Goal: Find specific page/section: Find specific page/section

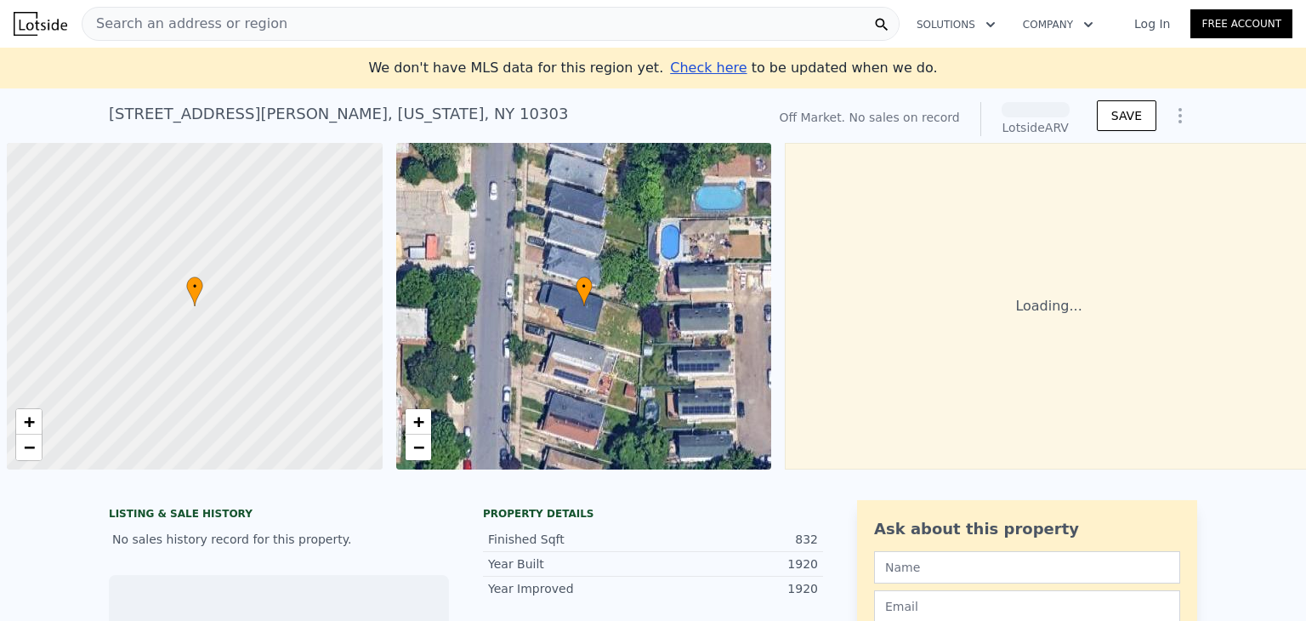
scroll to position [0, 7]
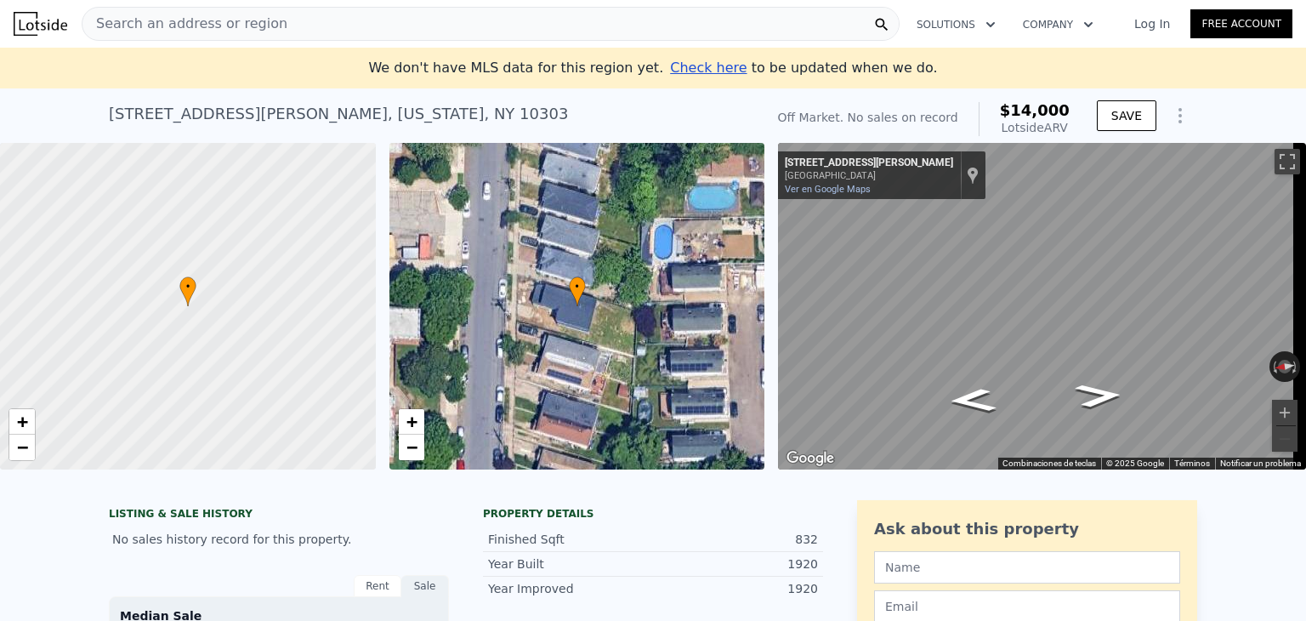
click at [296, 25] on div "Search an address or region" at bounding box center [491, 24] width 818 height 34
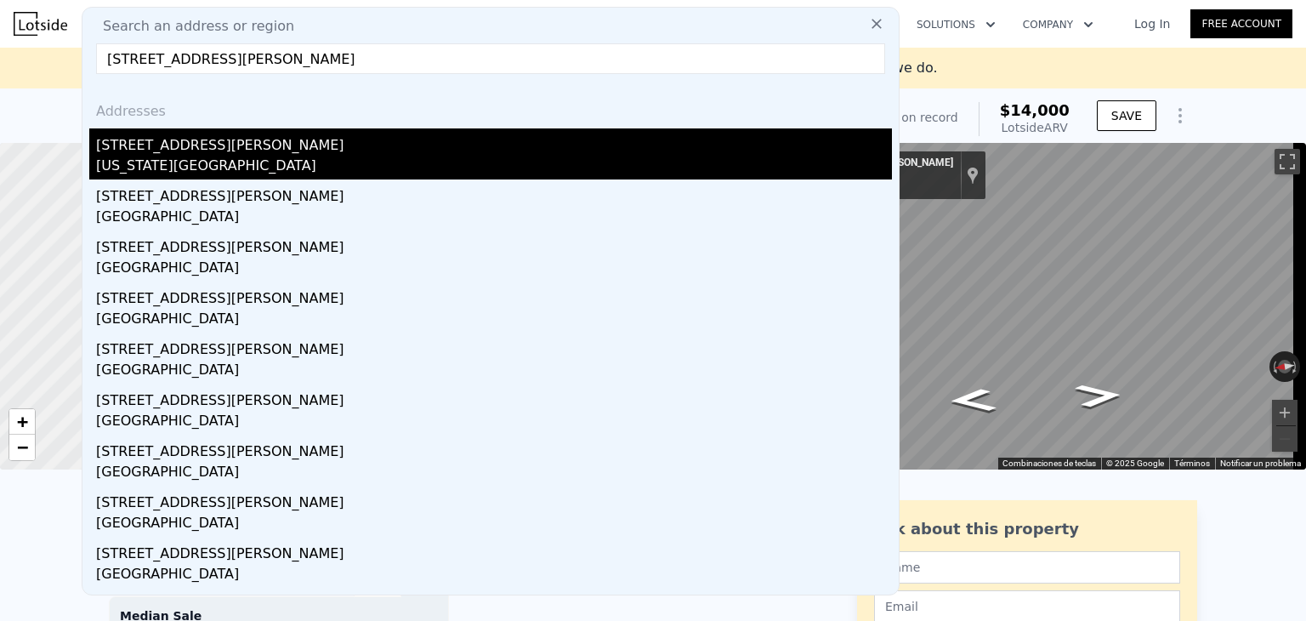
type input "273 Lockman Ave, Staten Island, NY 10303"
click at [184, 151] on div "273 Lockman Ave" at bounding box center [494, 141] width 796 height 27
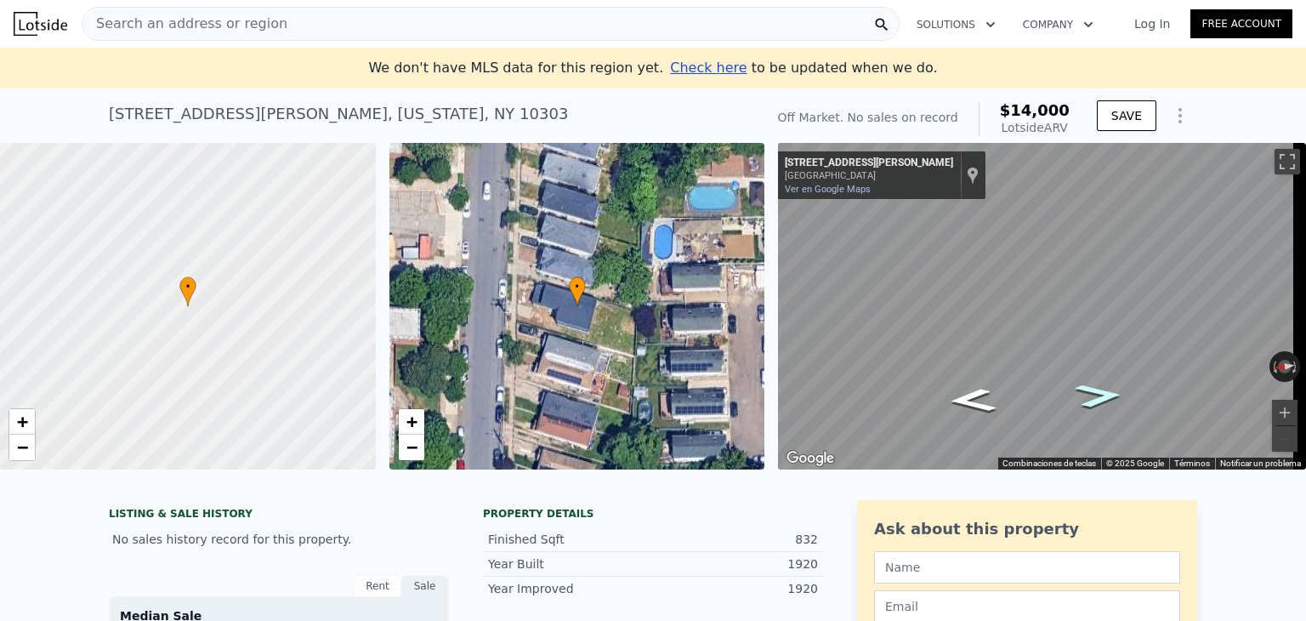
click at [1094, 398] on icon "Ir hacia el sur, Lockman Ave" at bounding box center [1099, 395] width 88 height 35
click at [981, 401] on icon "Ir hacia el norte, Lockman Ave" at bounding box center [973, 400] width 88 height 35
click at [980, 401] on icon "Ir hacia el norte, Lockman Ave" at bounding box center [973, 400] width 88 height 35
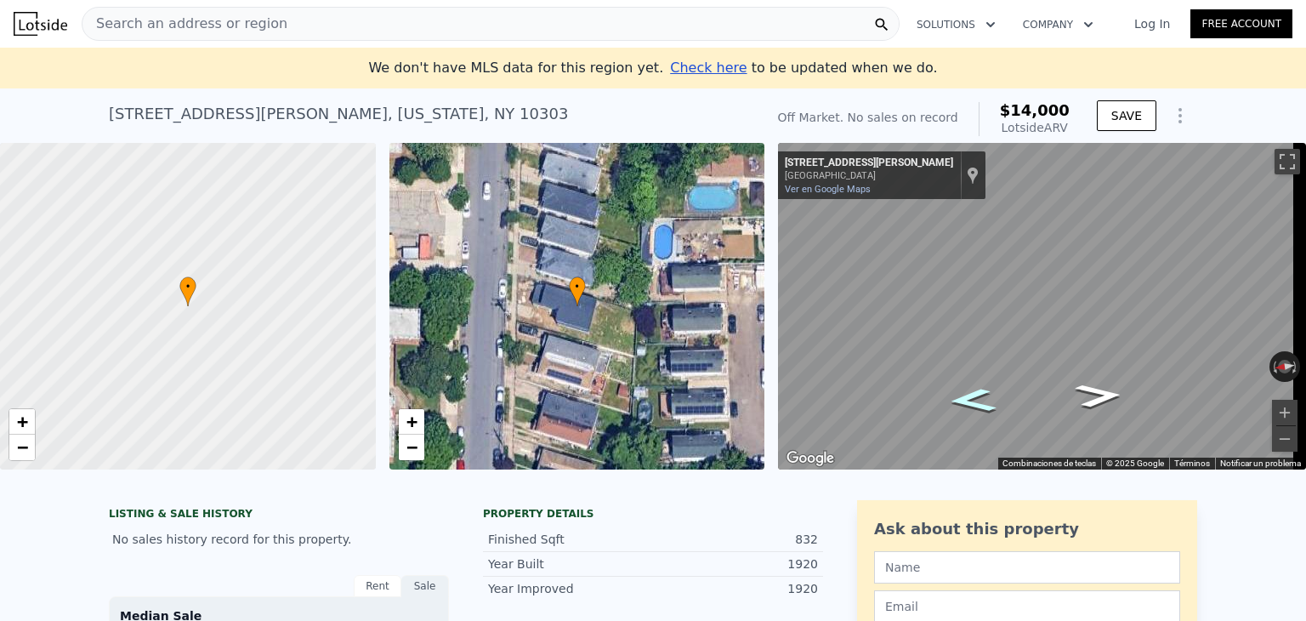
click at [980, 401] on icon "Ir hacia el norte, Lockman Ave" at bounding box center [973, 400] width 88 height 35
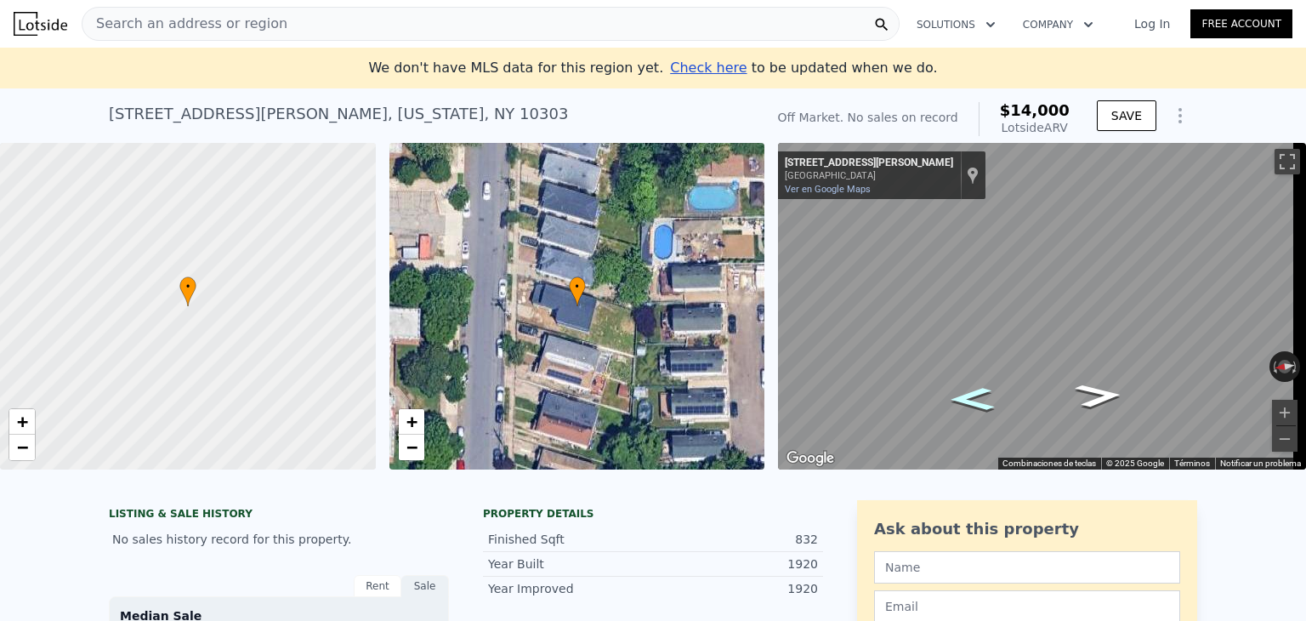
click at [980, 401] on icon "Ir hacia el norte, Lockman Ave" at bounding box center [972, 399] width 82 height 34
click at [980, 401] on icon "Ir hacia el norte, Lockman Ave" at bounding box center [973, 402] width 92 height 36
click at [979, 401] on icon "Ir hacia el norte, Lockman Ave" at bounding box center [973, 400] width 88 height 35
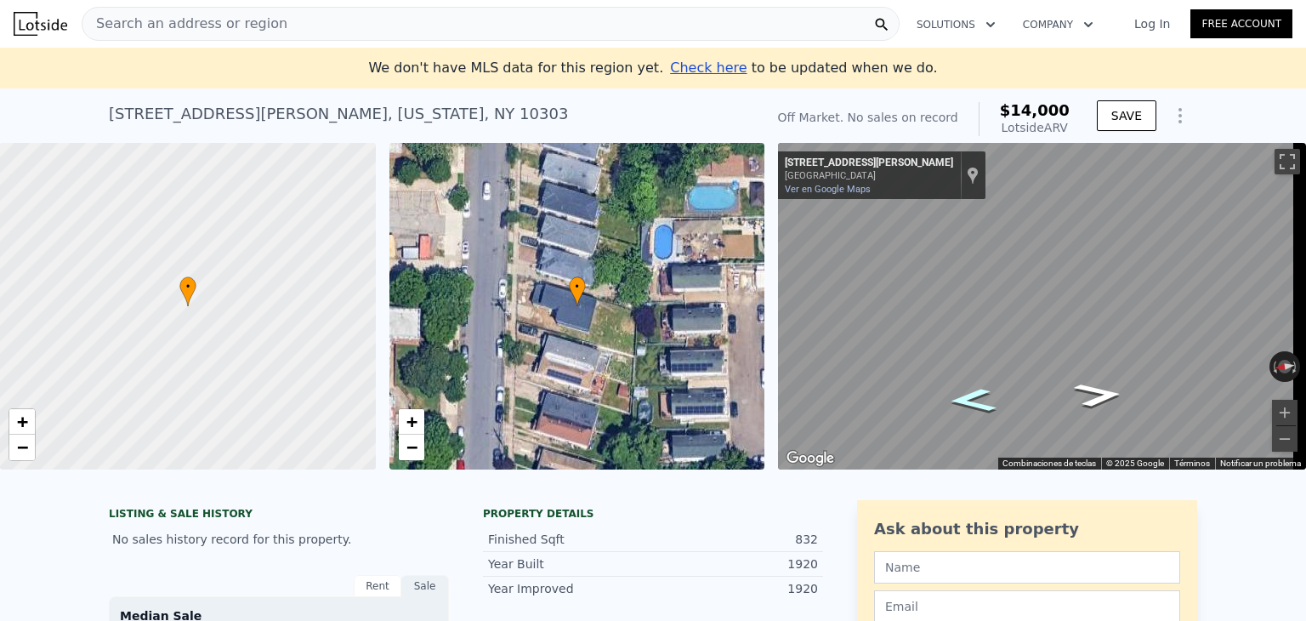
click at [979, 401] on icon "Ir hacia el norte, Lockman Ave" at bounding box center [973, 400] width 88 height 35
